Goal: Go to known website: Go to known website

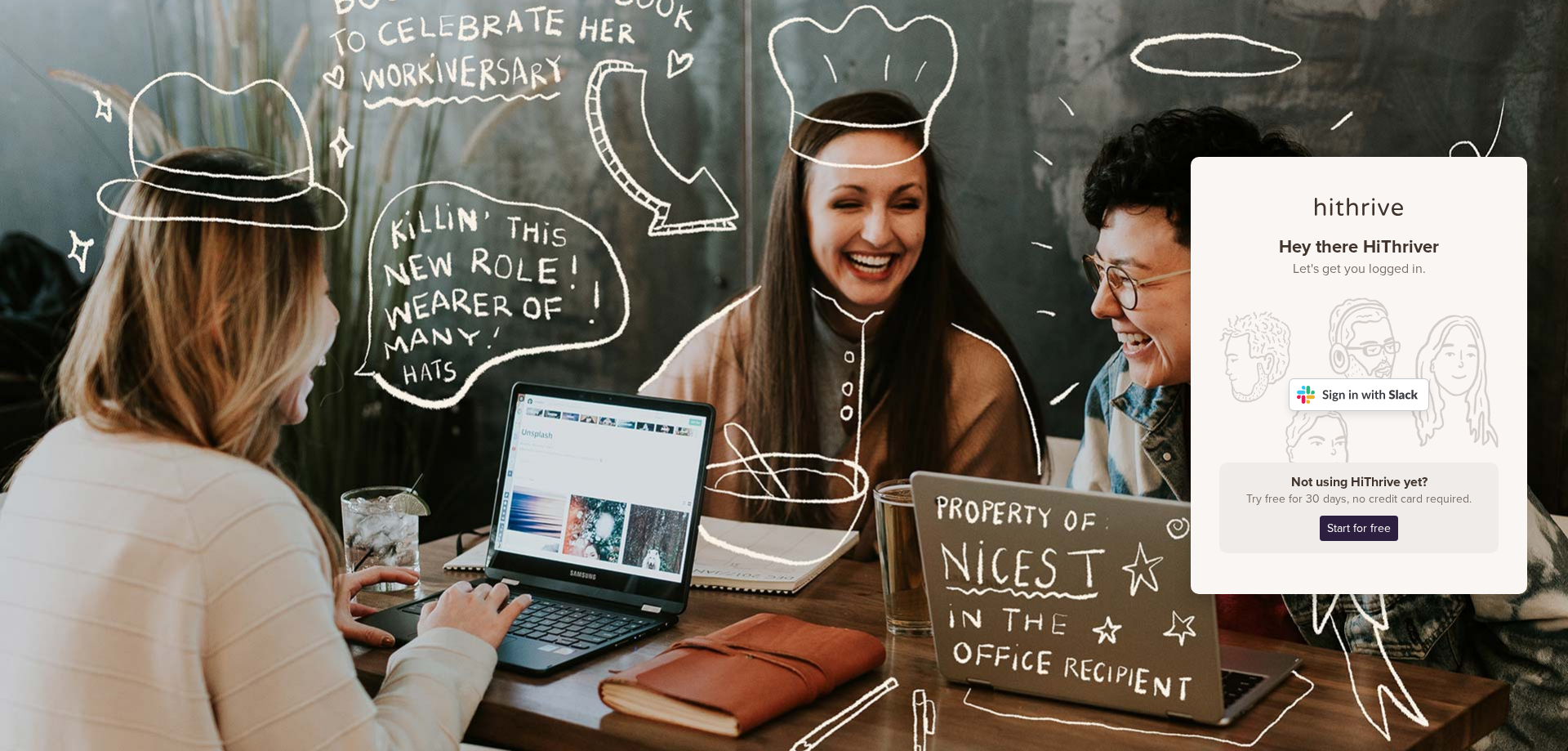
click at [1387, 394] on img at bounding box center [1359, 394] width 141 height 32
